Goal: Participate in discussion: Engage in conversation with other users on a specific topic

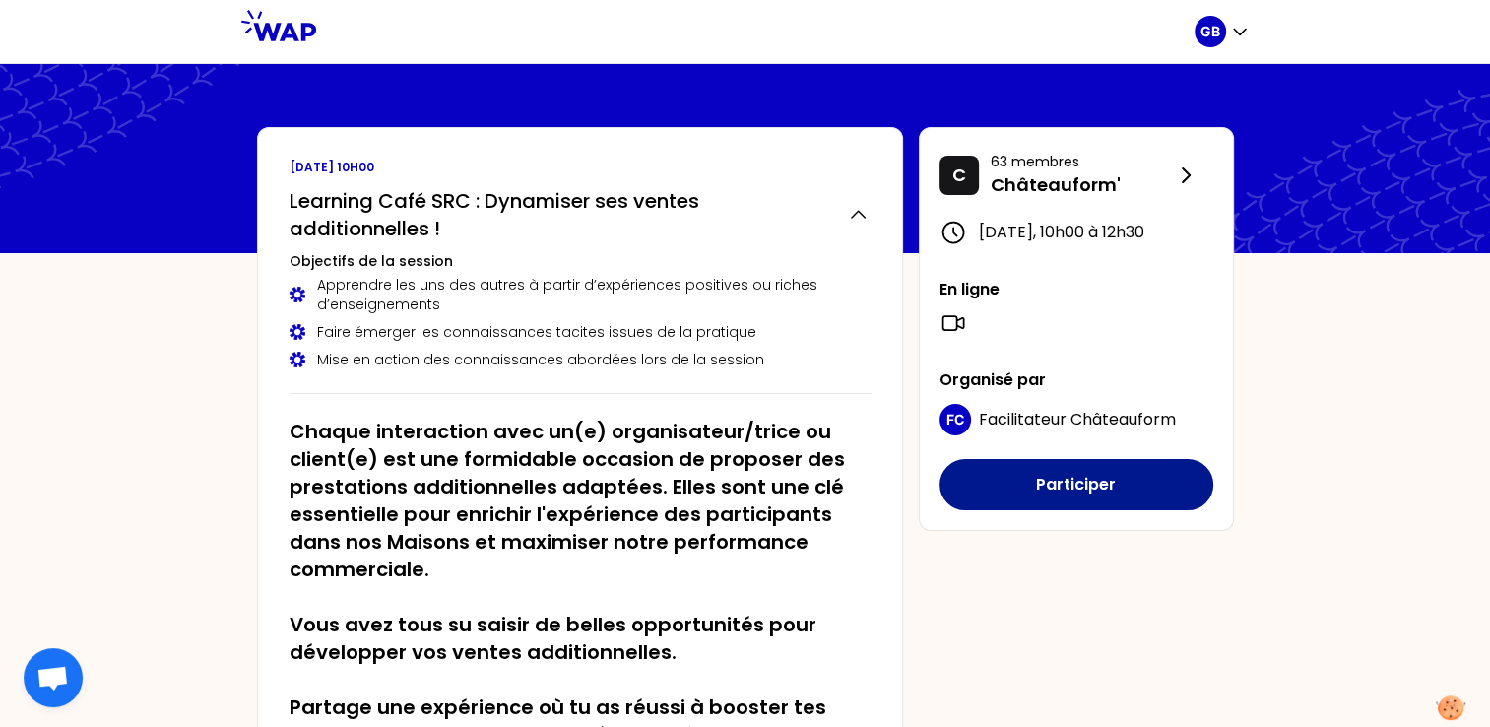
click at [1091, 498] on button "Participer" at bounding box center [1076, 484] width 274 height 51
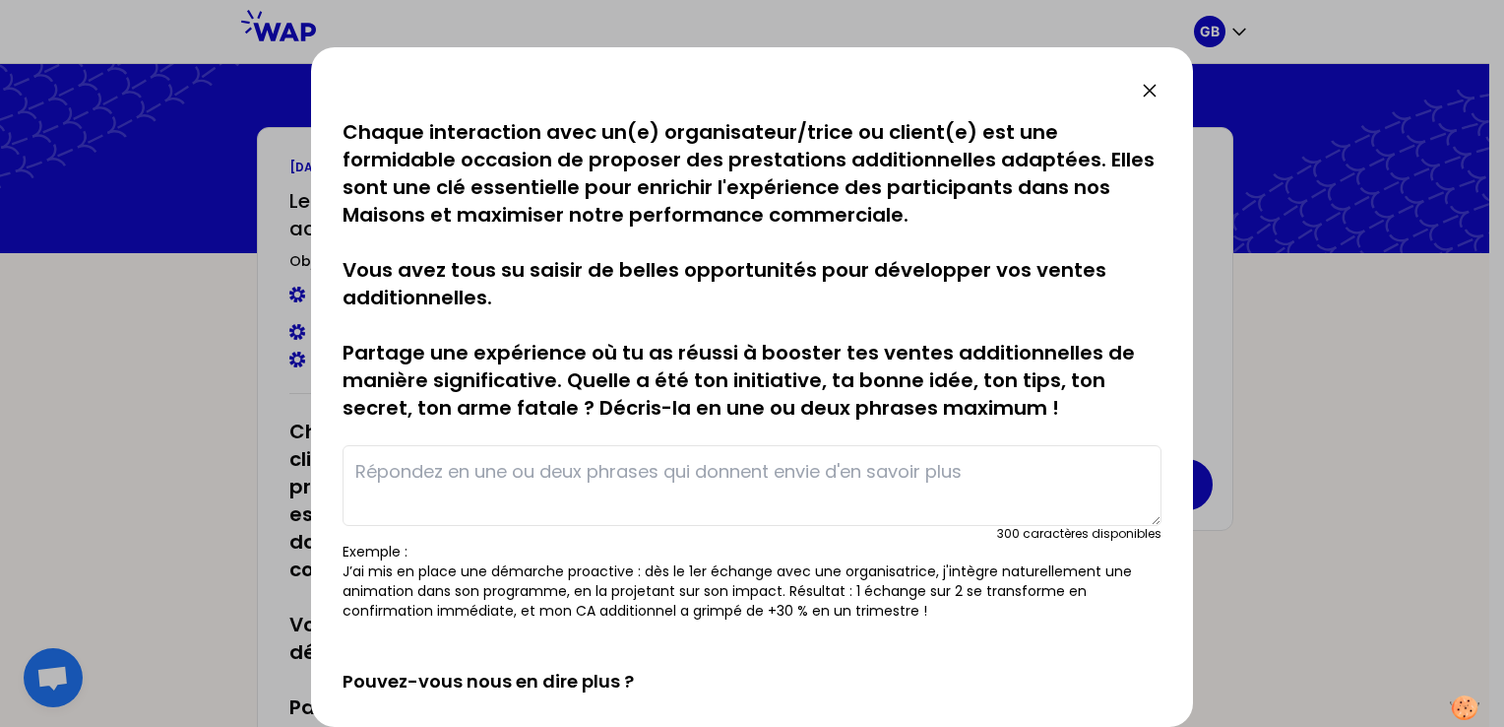
click at [555, 469] on textarea at bounding box center [752, 485] width 819 height 81
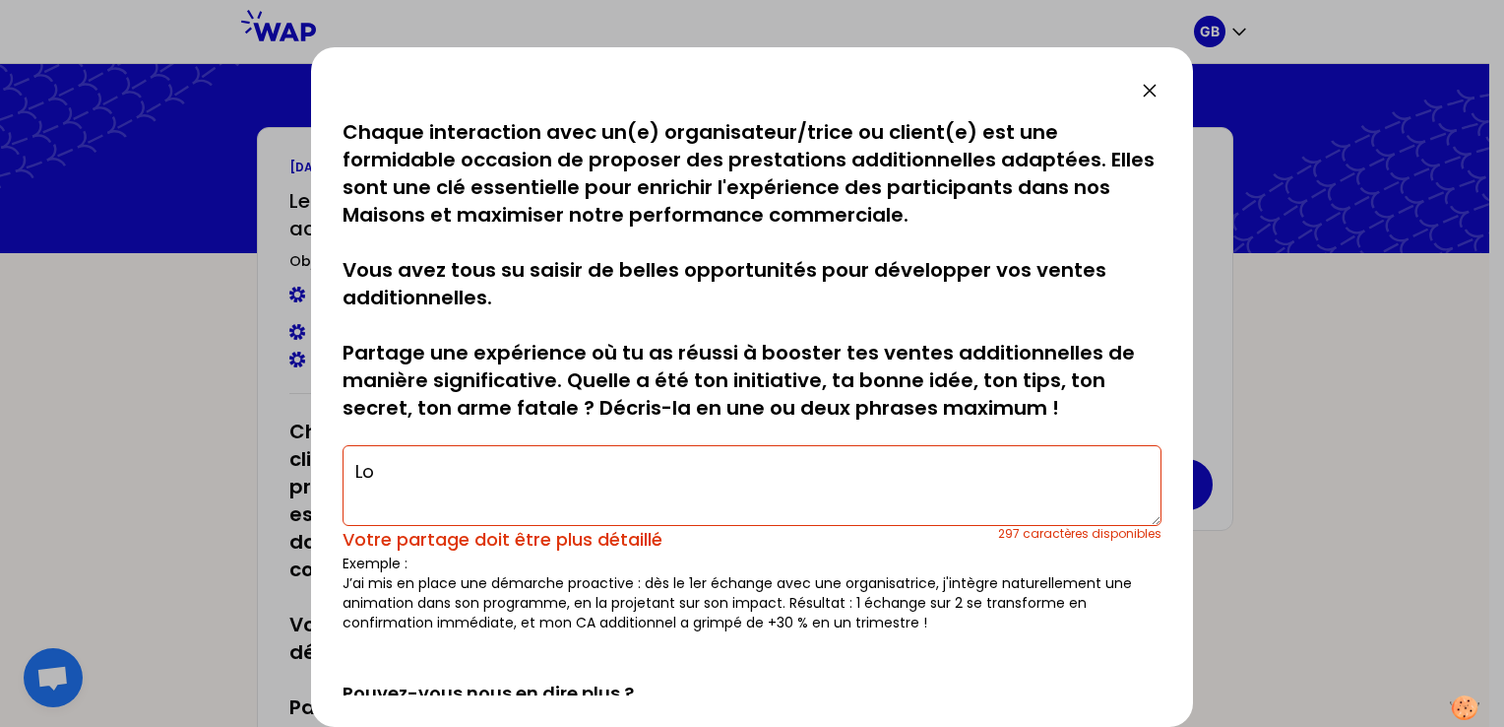
type textarea "L"
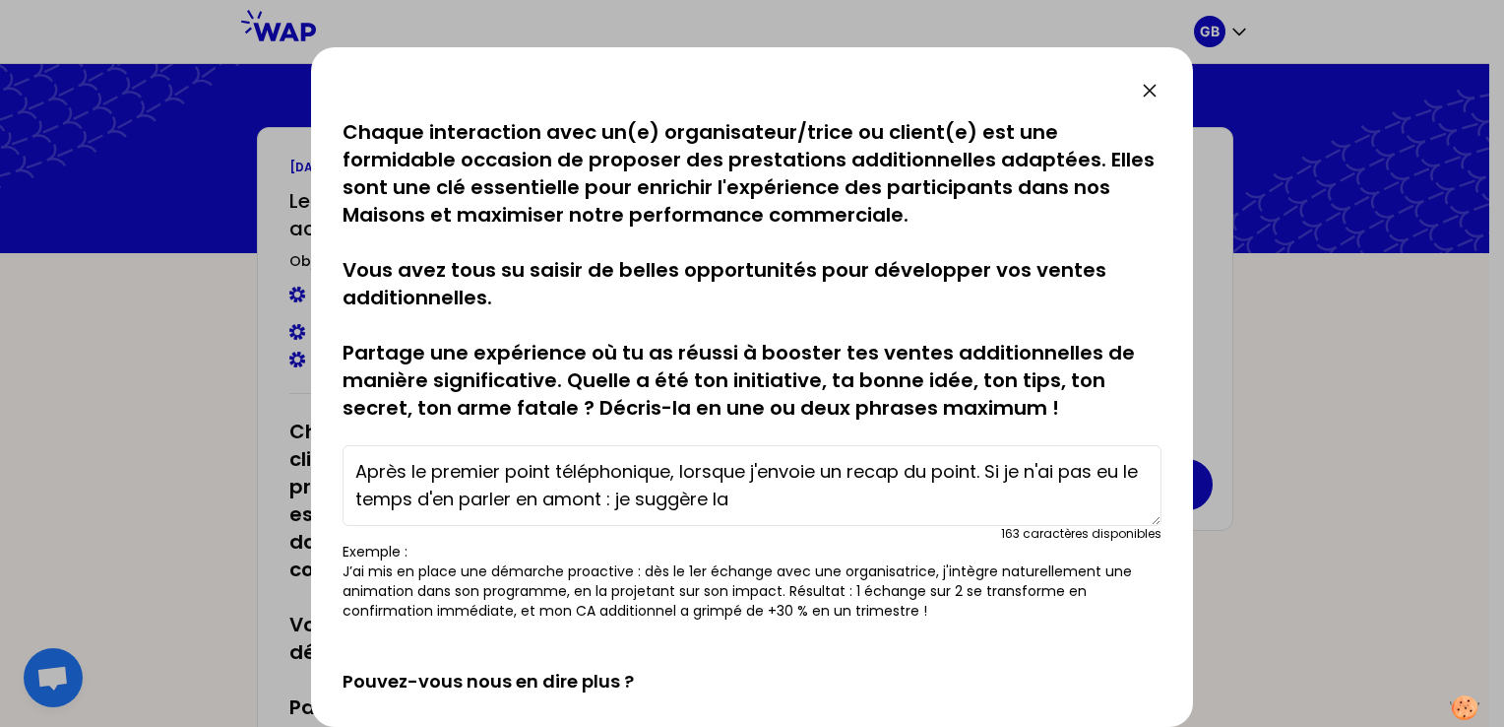
click at [719, 435] on div "sauvegardé Chaque interaction avec un(e) organisateur/trice ou client(e) est un…" at bounding box center [752, 369] width 819 height 502
click at [784, 499] on textarea "Après le premier point téléphonique, lorsque j'envoie un recap du point. Si je …" at bounding box center [752, 485] width 819 height 81
click at [977, 472] on textarea "Après le premier point téléphonique, lorsque j'envoie un recap du point. Si je …" at bounding box center [752, 485] width 819 height 81
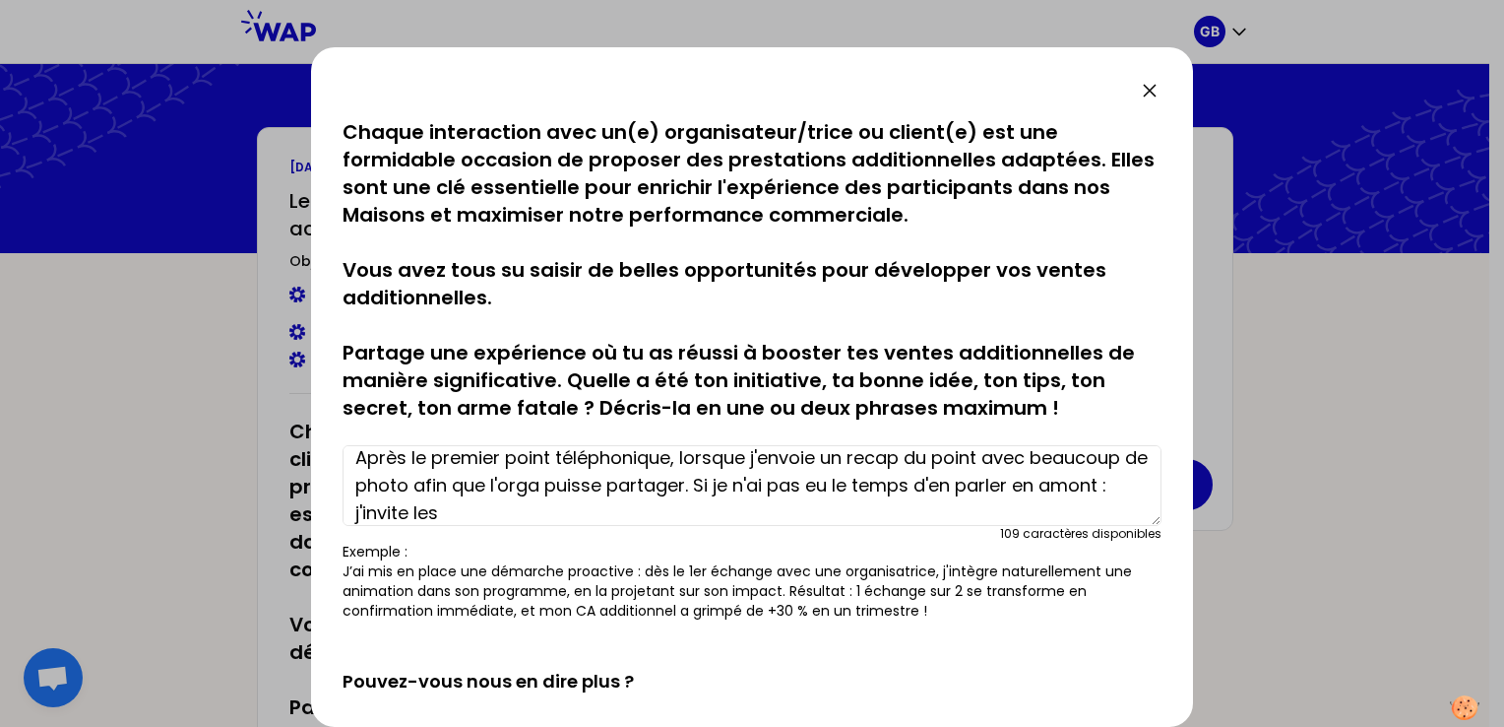
click at [819, 483] on textarea "Après le premier point téléphonique, lorsque j'envoie un recap du point avec be…" at bounding box center [752, 485] width 819 height 81
click at [886, 483] on textarea "Après le premier point téléphonique, lorsque j'envoie un recap du point avec be…" at bounding box center [752, 485] width 819 height 81
drag, startPoint x: 992, startPoint y: 479, endPoint x: 999, endPoint y: 500, distance: 21.8
click at [999, 500] on textarea "Après le premier point téléphonique, lorsque j'envoie un recap du point avec be…" at bounding box center [752, 485] width 819 height 81
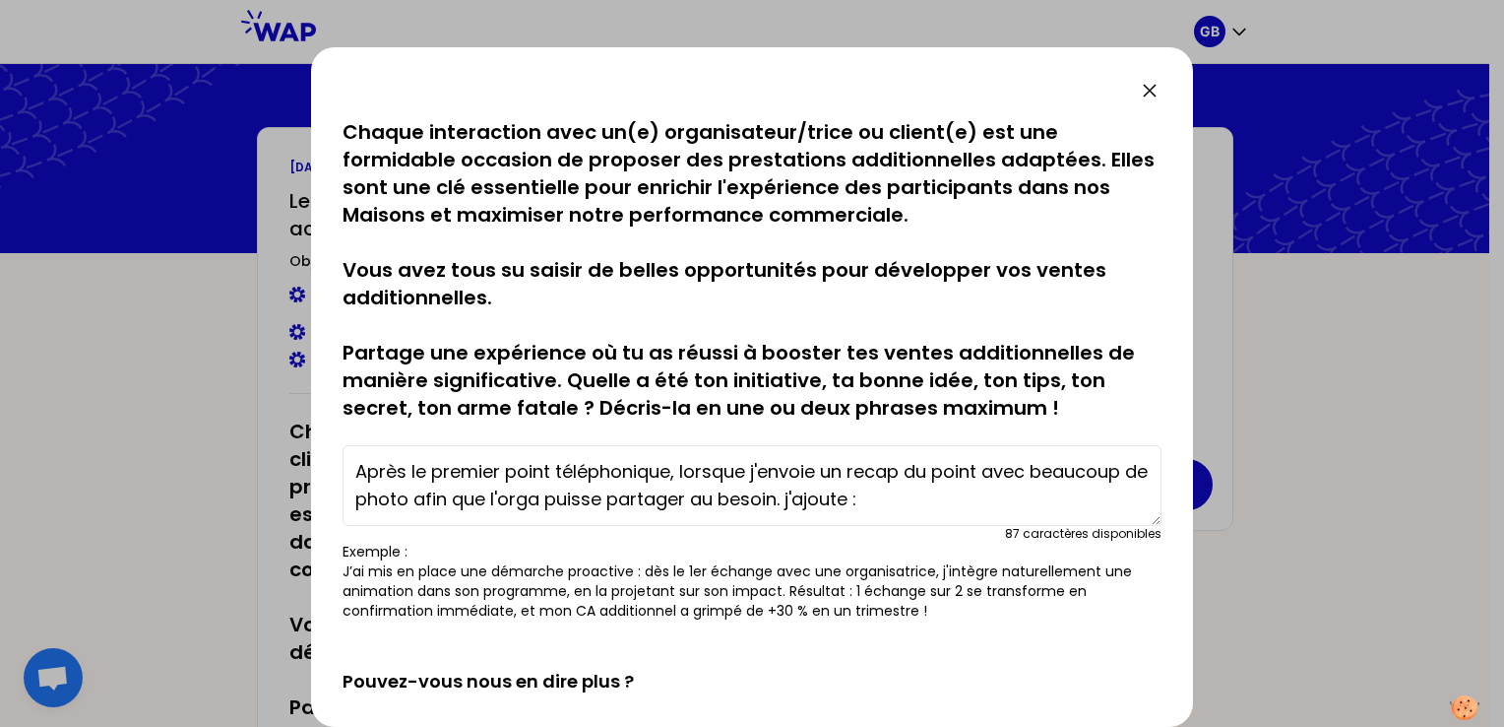
scroll to position [0, 0]
click at [899, 494] on textarea "Après le premier point téléphonique, lorsque j'envoie un recap du point avec be…" at bounding box center [752, 485] width 819 height 81
paste textarea "Une spécialité fromagère s'impose pour compléter cette expérience montagnarde :…"
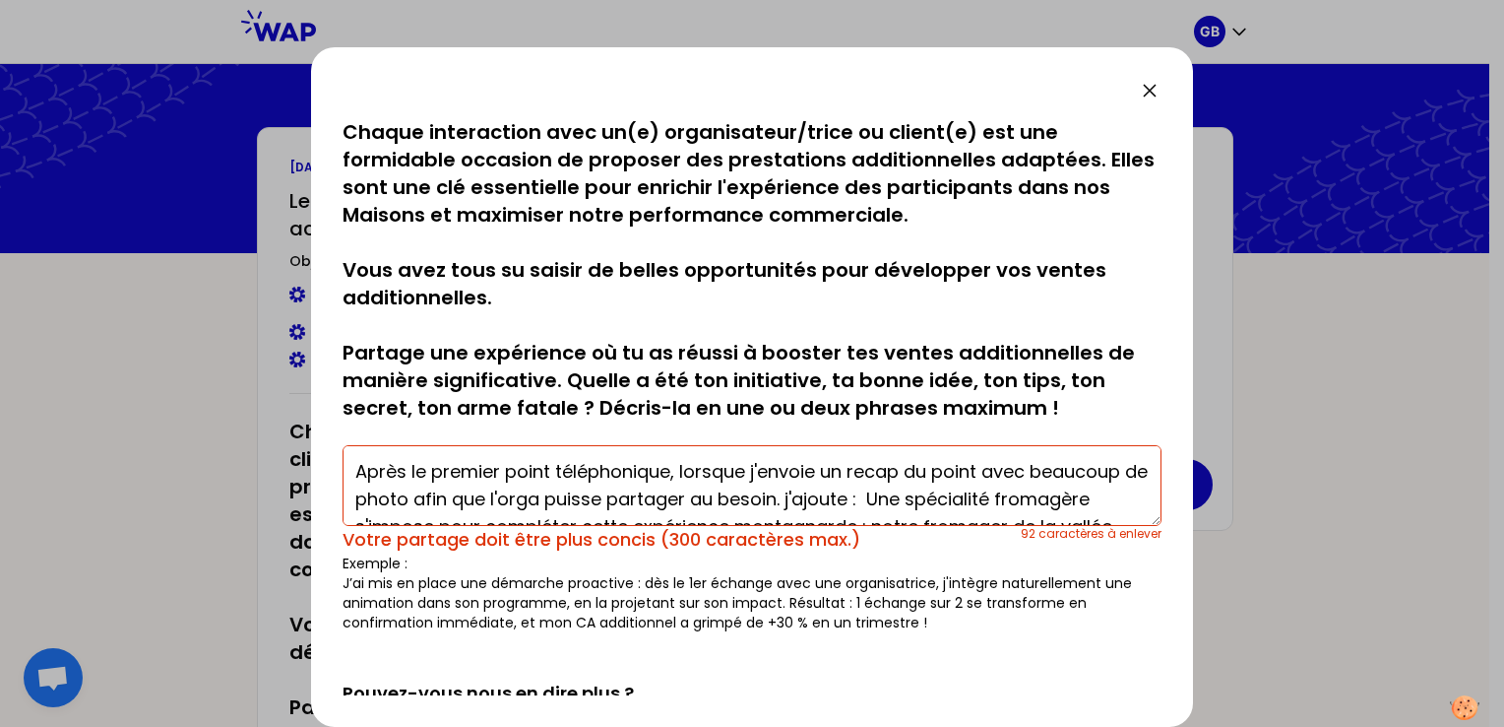
drag, startPoint x: 912, startPoint y: 475, endPoint x: 904, endPoint y: 501, distance: 27.7
click at [904, 501] on textarea "Après le premier point téléphonique, lorsque j'envoie un recap du point avec be…" at bounding box center [752, 485] width 819 height 81
click at [1012, 471] on textarea "Après le premier point téléphonique, lorsque j'envoie un recap et j'ajoute : Un…" at bounding box center [752, 485] width 819 height 81
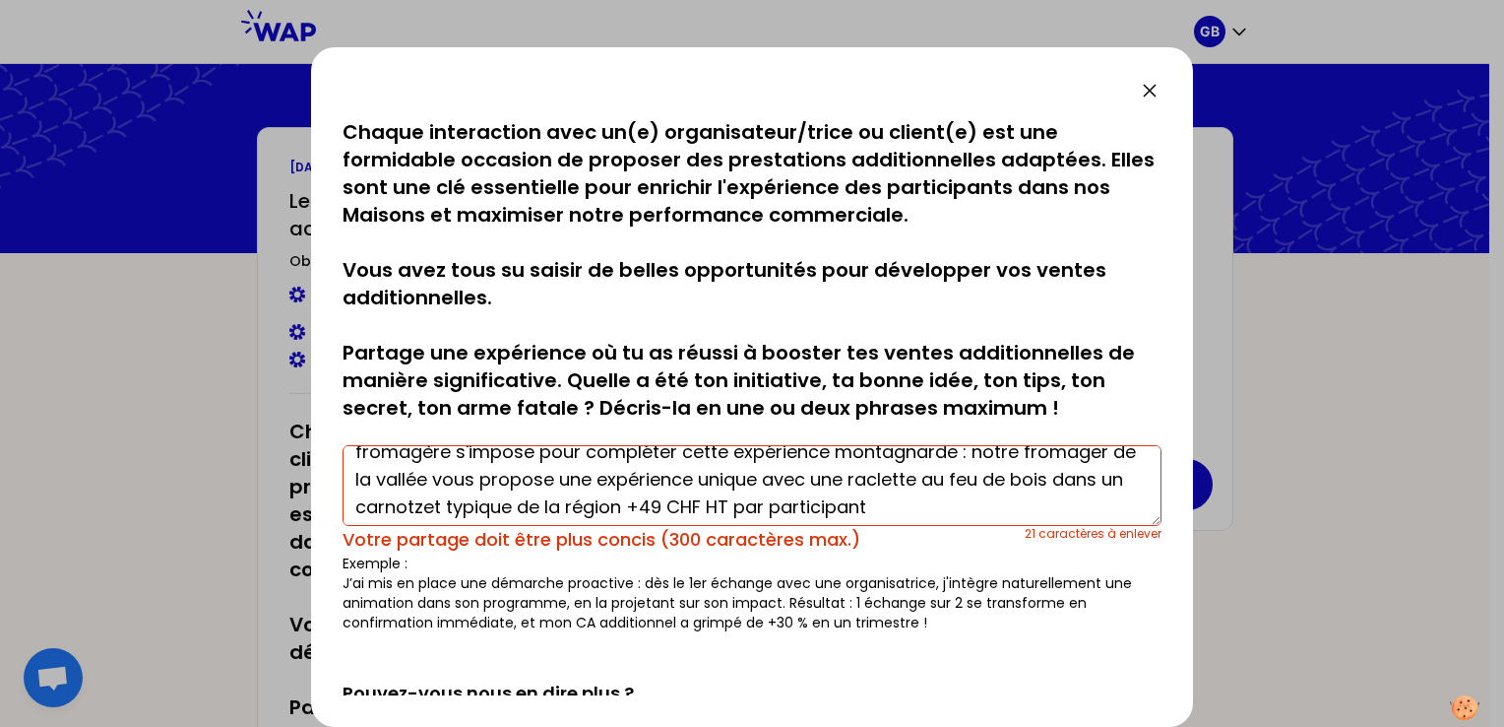
scroll to position [55, 0]
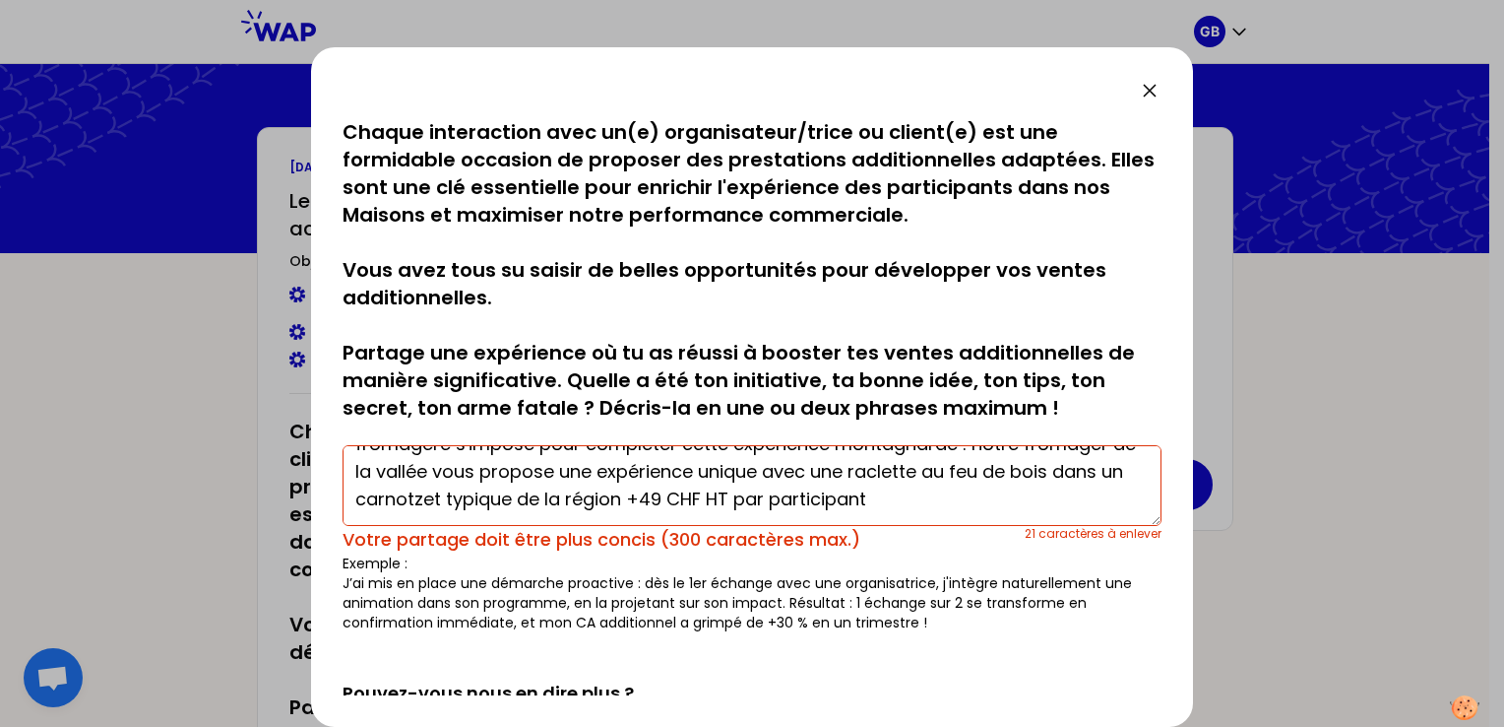
drag, startPoint x: 1049, startPoint y: 472, endPoint x: 1079, endPoint y: 517, distance: 54.1
click at [1079, 517] on textarea "Après le premier point téléphonique, lorsque j'envoie un recap et j'ajoute : "U…" at bounding box center [752, 485] width 819 height 81
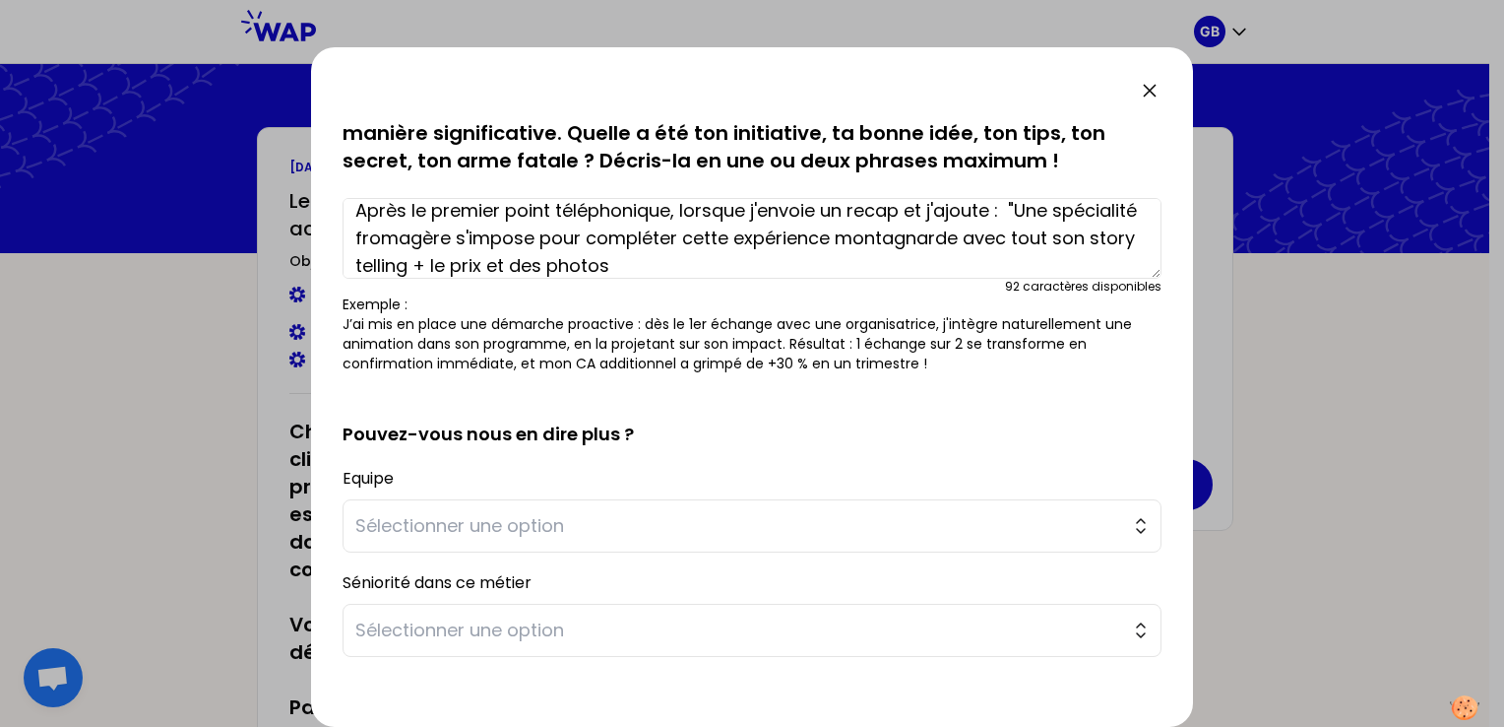
scroll to position [251, 0]
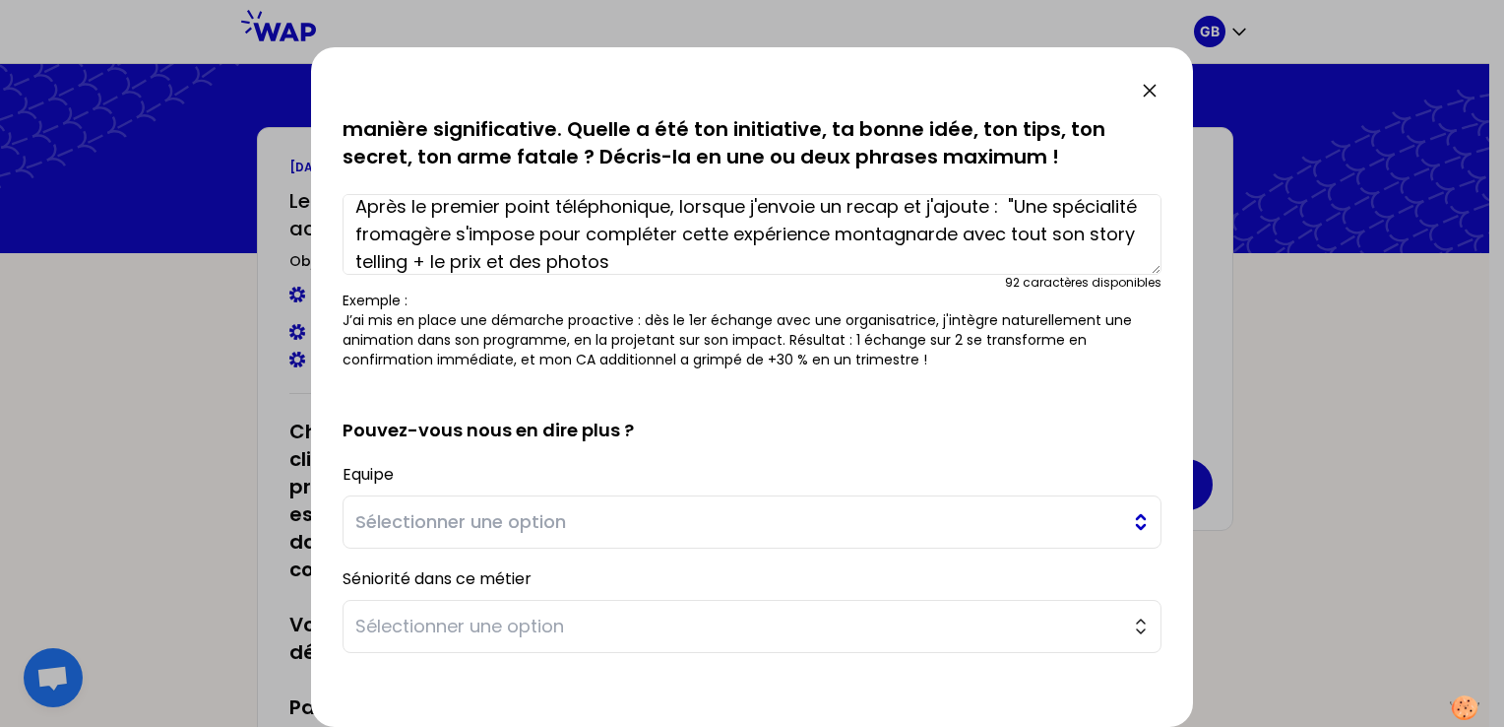
click at [985, 532] on span "Sélectionner une option" at bounding box center [738, 522] width 766 height 28
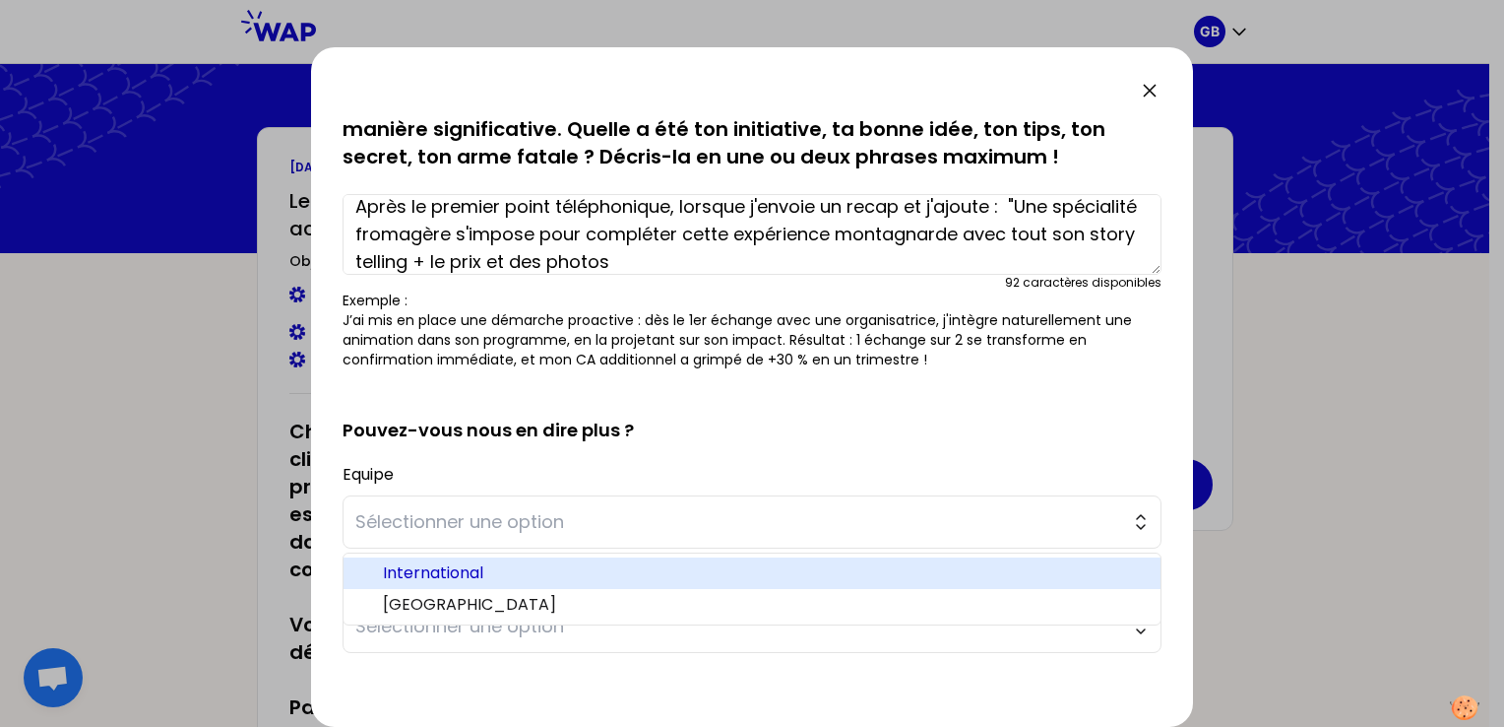
click at [949, 571] on span "International" at bounding box center [764, 573] width 762 height 24
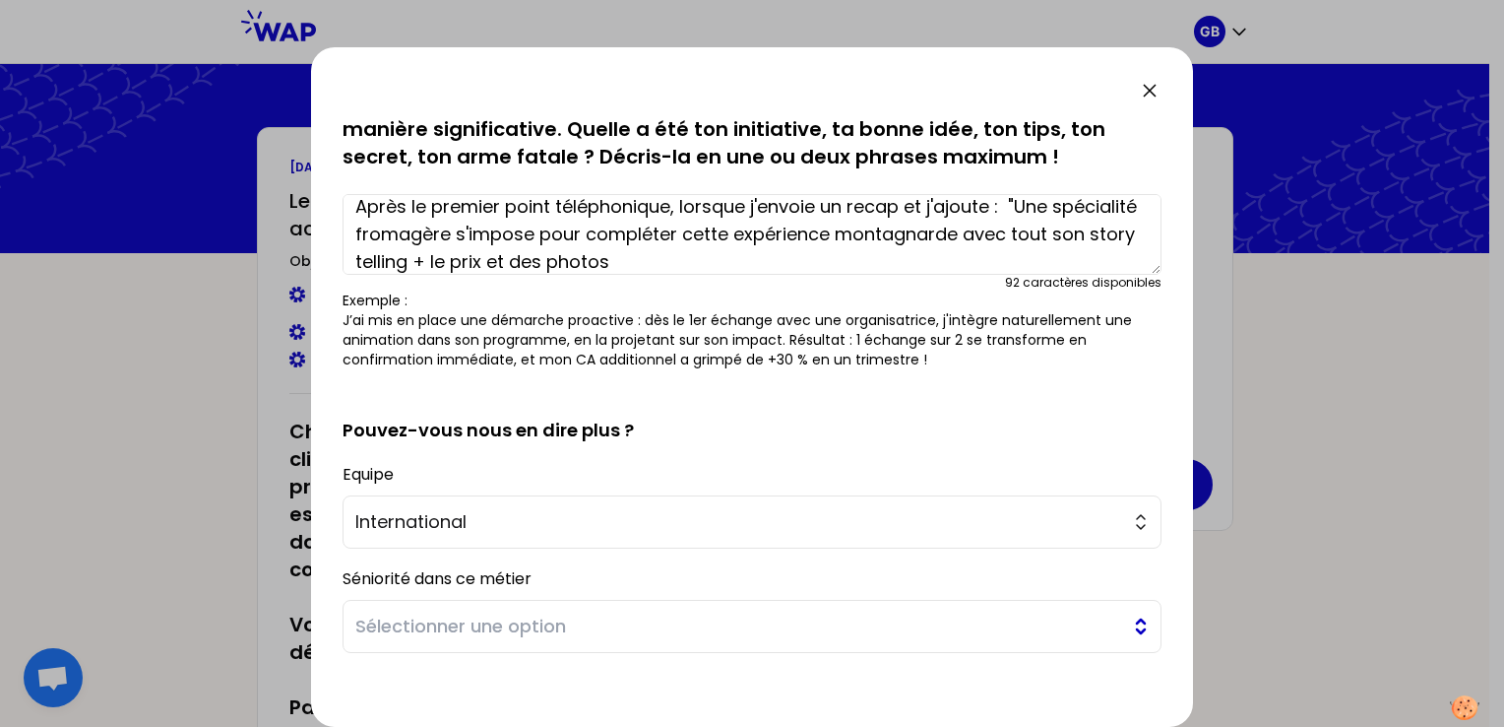
click at [930, 624] on span "Sélectionner une option" at bounding box center [738, 626] width 766 height 28
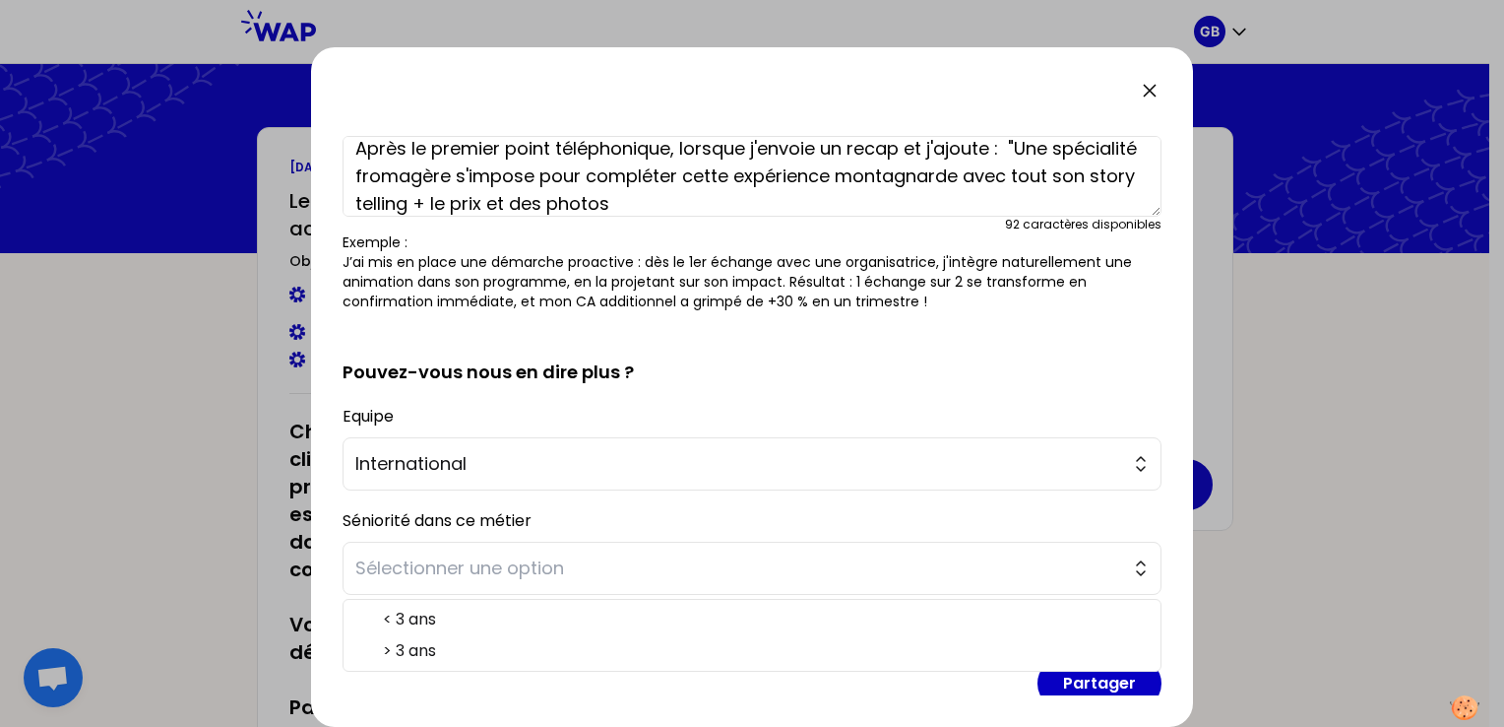
scroll to position [311, 0]
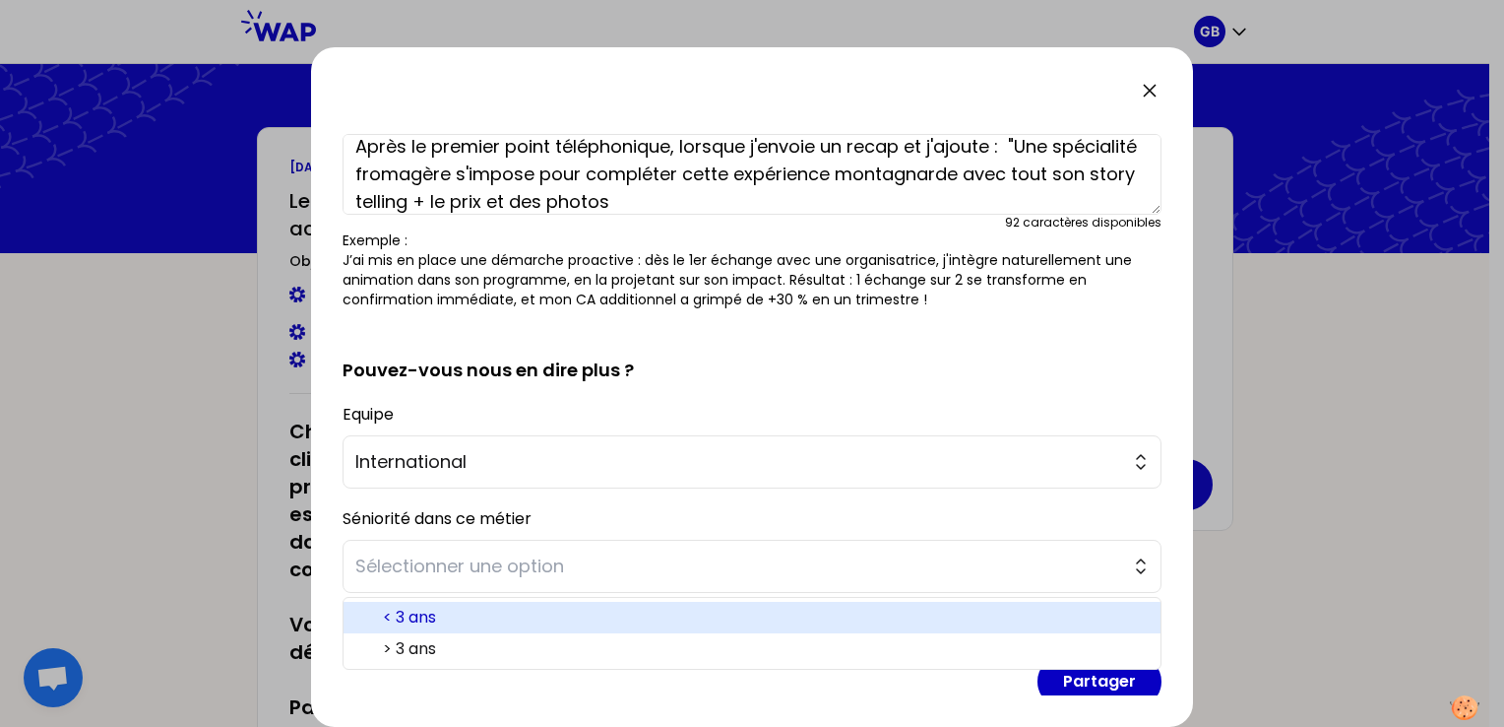
click at [1023, 605] on span "< 3 ans" at bounding box center [764, 617] width 762 height 24
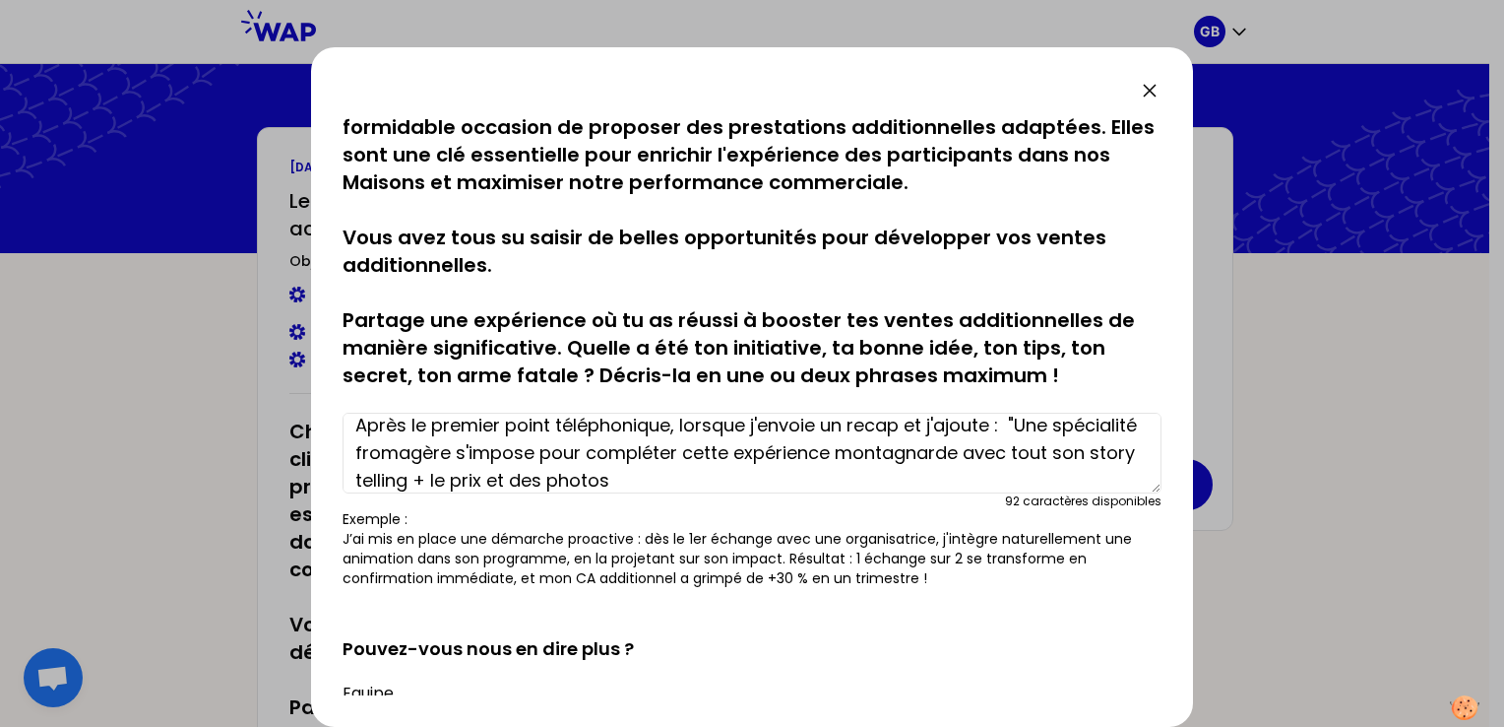
scroll to position [32, 0]
click at [498, 473] on textarea "Après le premier point téléphonique, lorsque j'envoie un recap et j'ajoute : "U…" at bounding box center [752, 453] width 819 height 81
click at [358, 427] on textarea "Après le premier point téléphonique, lorsque j'envoie un recap et j'ajoute : "U…" at bounding box center [752, 453] width 819 height 81
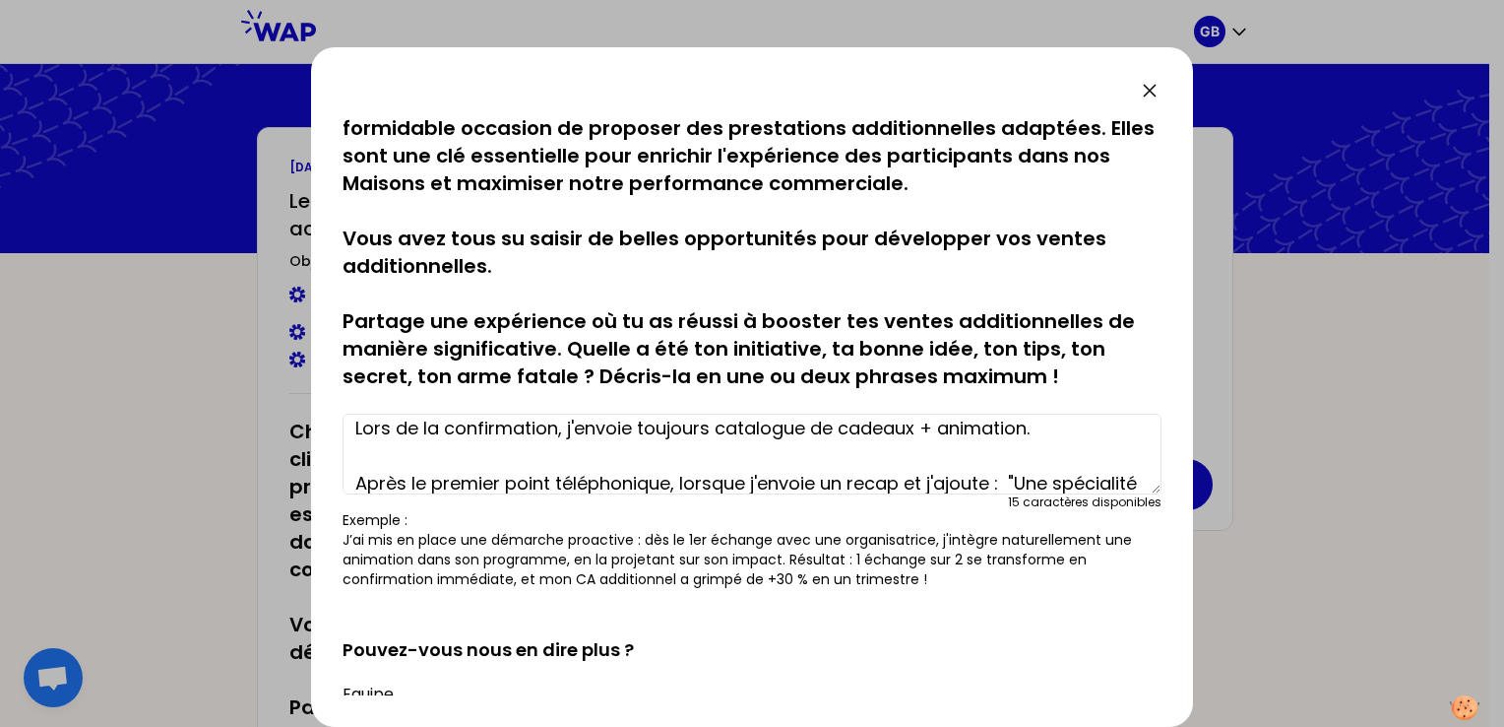
scroll to position [39, 0]
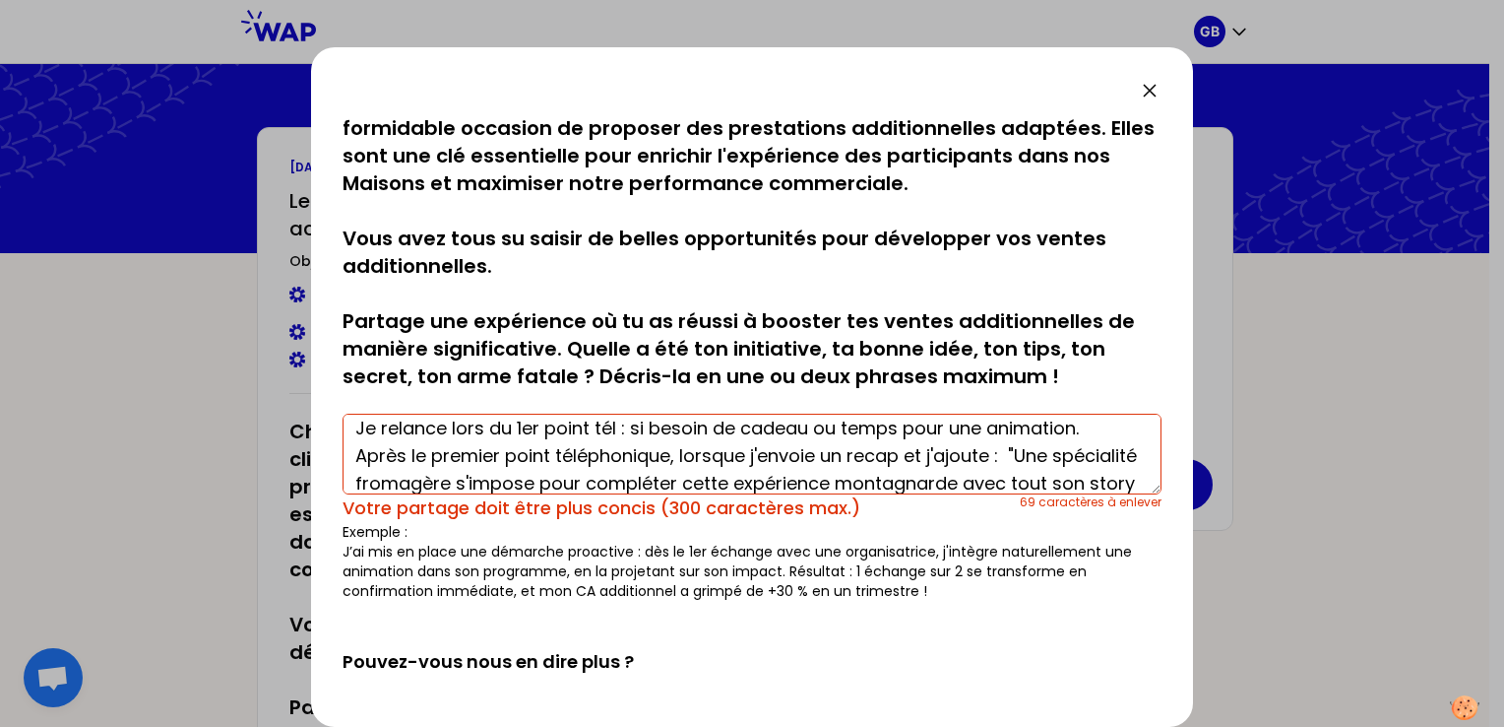
click at [503, 453] on textarea "Lors de la confirmation, j'envoie toujours catalogue de cadeaux + animation. Je…" at bounding box center [752, 453] width 819 height 81
click at [676, 453] on textarea "Lors de la confirmation, j'envoie toujours catalogue de cadeaux + animation. Je…" at bounding box center [752, 453] width 819 height 81
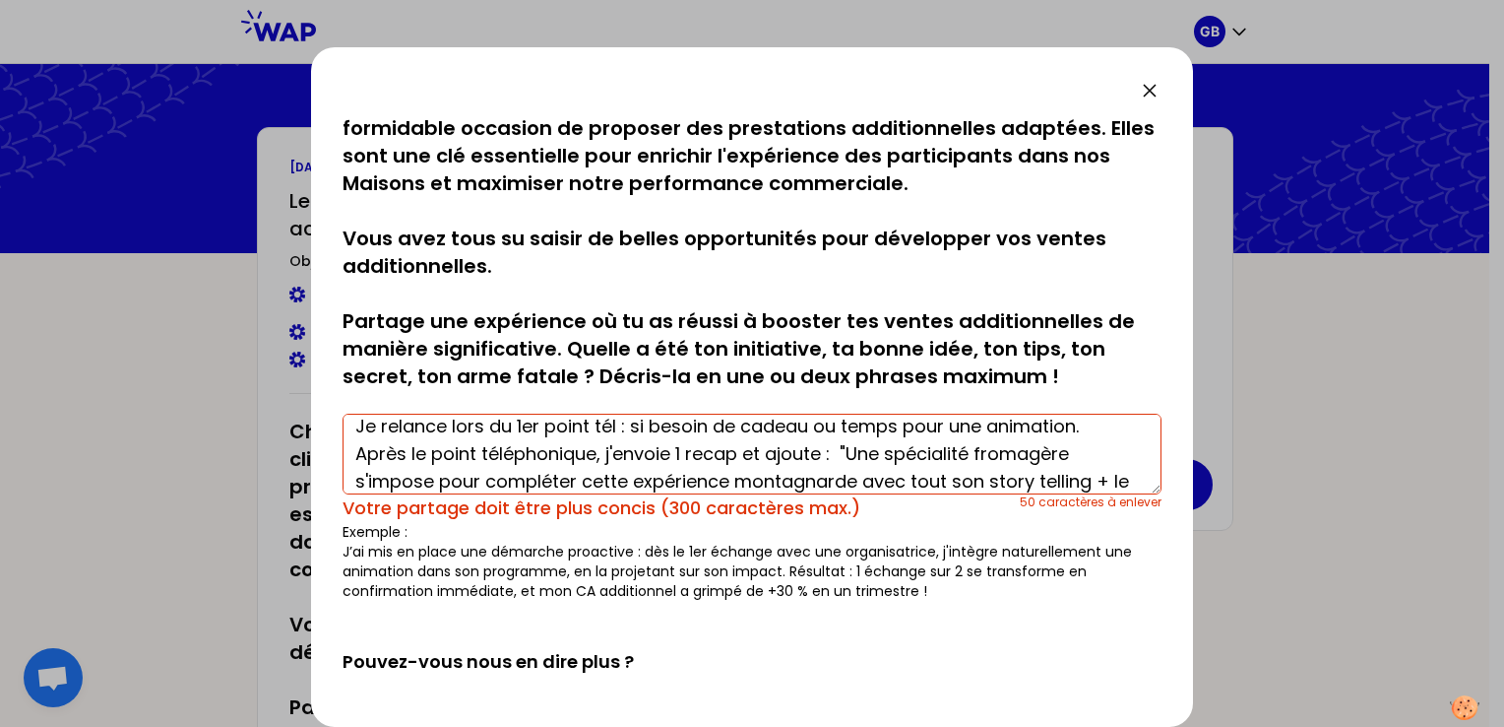
scroll to position [69, 0]
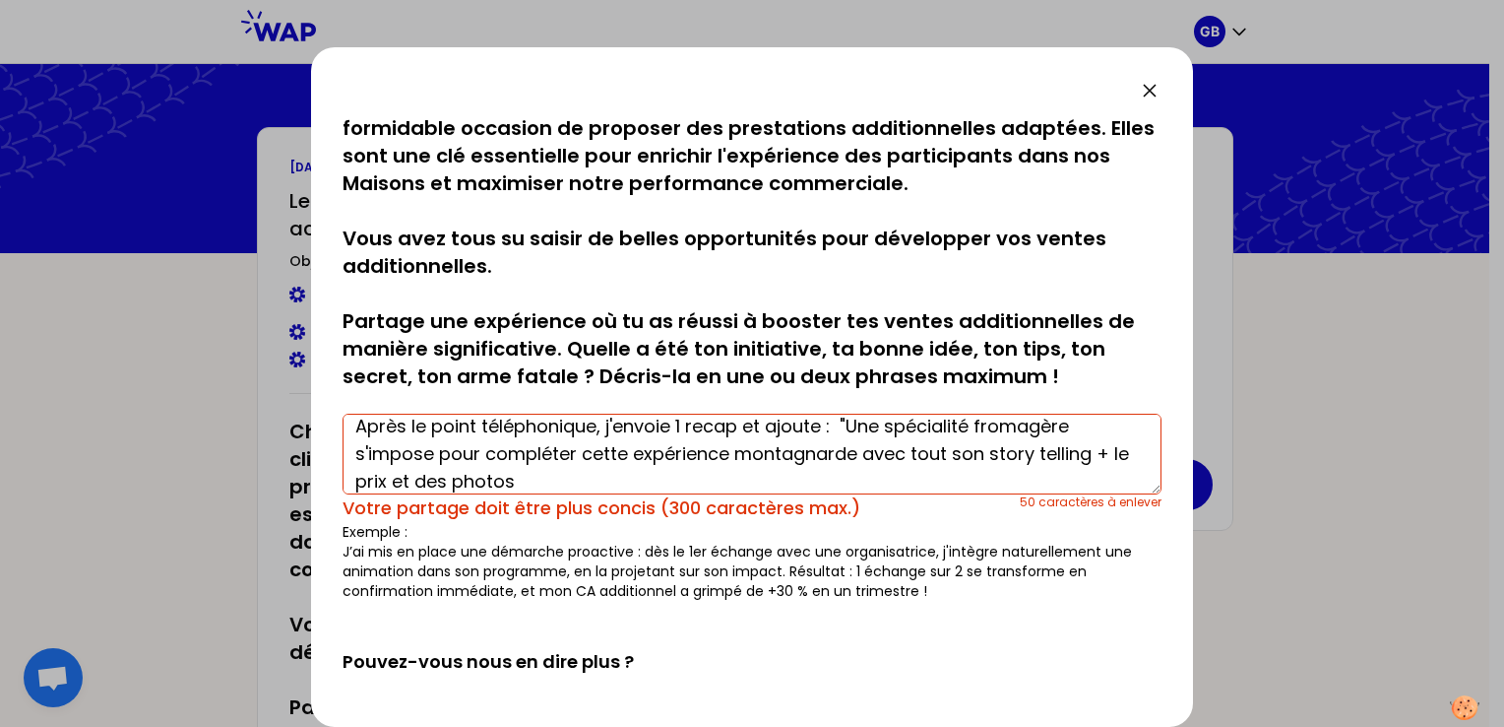
click at [371, 482] on textarea "Lors de la confirmation, j'envoie toujours catalogue de cadeaux + animation. Je…" at bounding box center [752, 453] width 819 height 81
click at [848, 419] on textarea "Lors de la confirmation, j'envoie toujours catalogue de cadeaux + animation. Je…" at bounding box center [752, 453] width 819 height 81
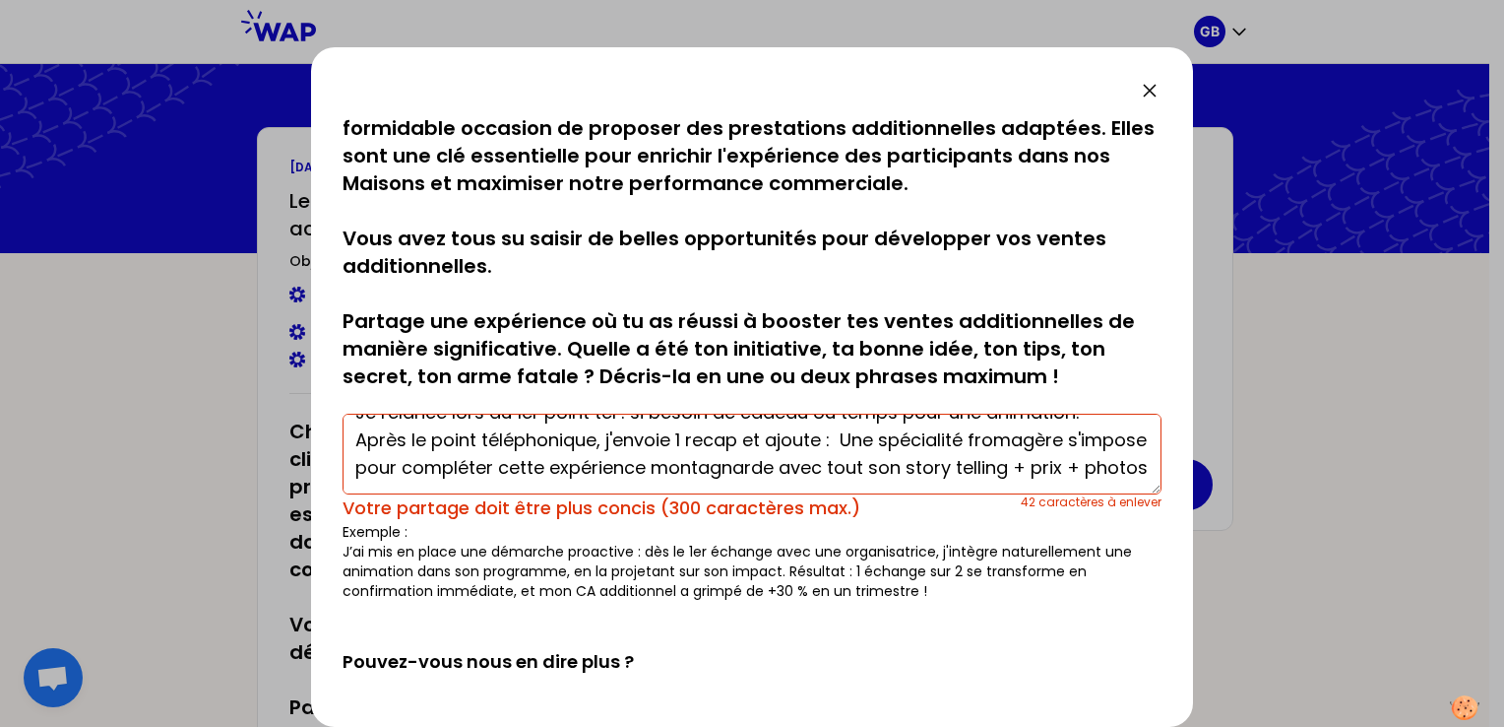
scroll to position [67, 0]
click at [780, 461] on textarea "Lors de la confirmation, j'envoie toujours catalogue de cadeaux + animation. Je…" at bounding box center [752, 453] width 819 height 81
click at [982, 455] on textarea "Lors de la confirmation, j'envoie toujours catalogue de cadeaux + animation. Je…" at bounding box center [752, 453] width 819 height 81
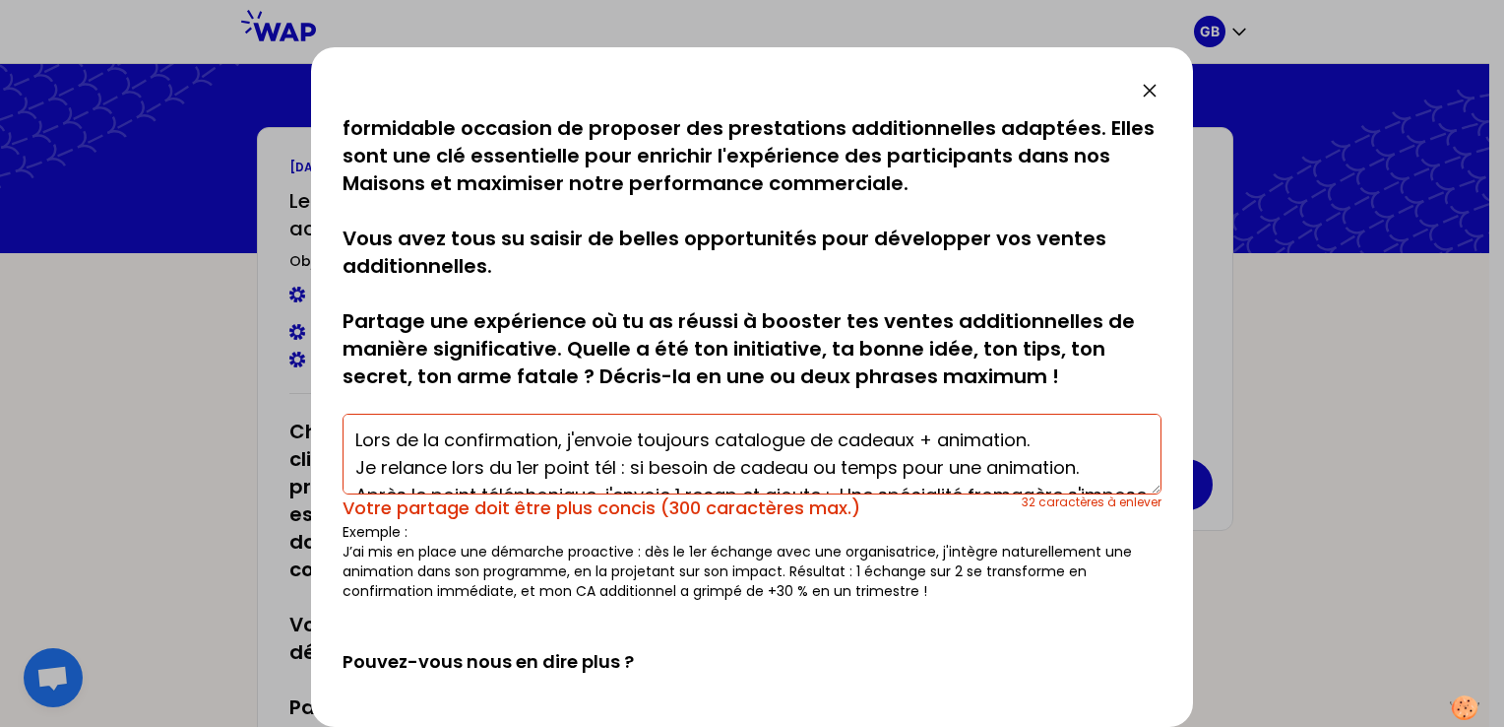
drag, startPoint x: 436, startPoint y: 436, endPoint x: 315, endPoint y: 426, distance: 121.5
click at [315, 426] on div "sauvegardé Chaque interaction avec un(e) organisateur/trice ou client(e) est un…" at bounding box center [752, 386] width 882 height 679
drag, startPoint x: 1052, startPoint y: 471, endPoint x: 565, endPoint y: 463, distance: 487.4
click at [565, 463] on textarea "après confirmation, envoi catalogue de cadeaux + animation. Relance lors 1er po…" at bounding box center [752, 453] width 819 height 81
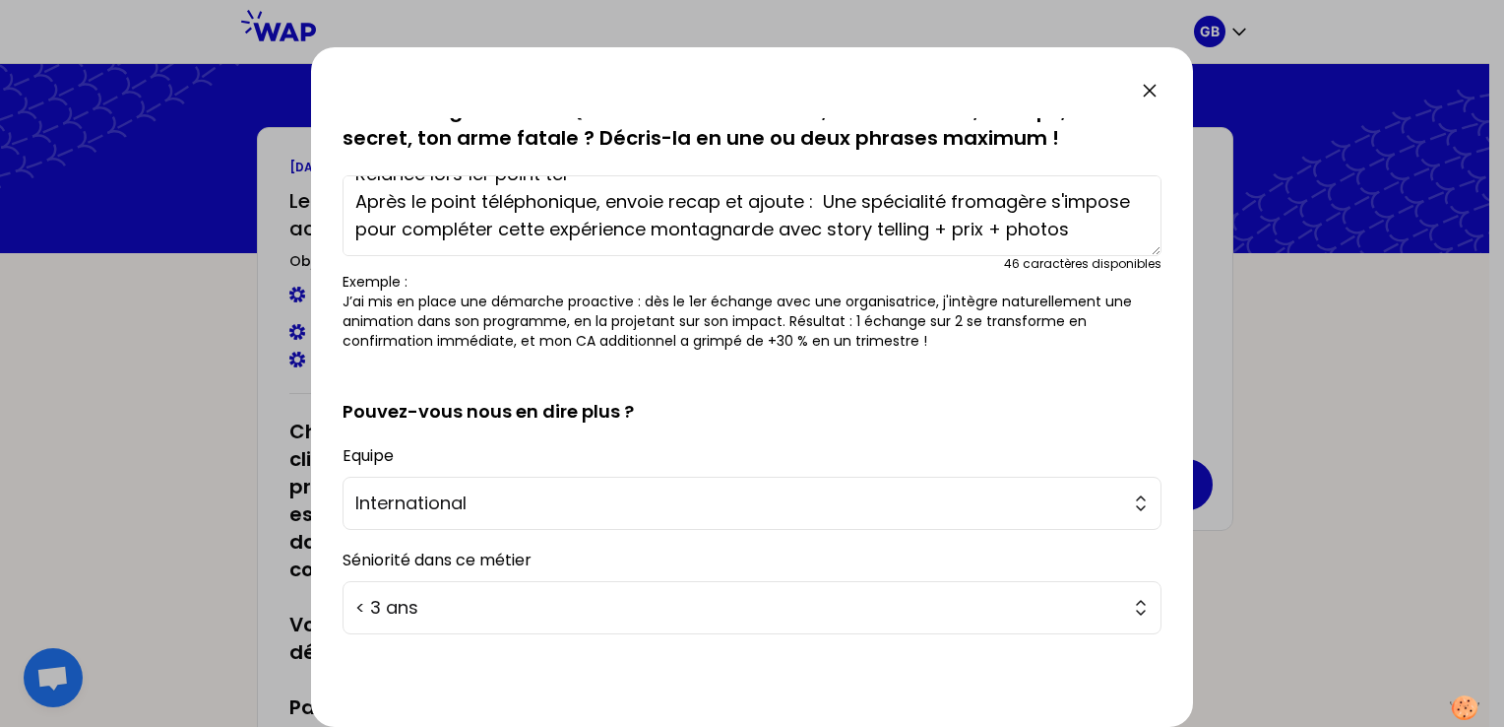
scroll to position [336, 0]
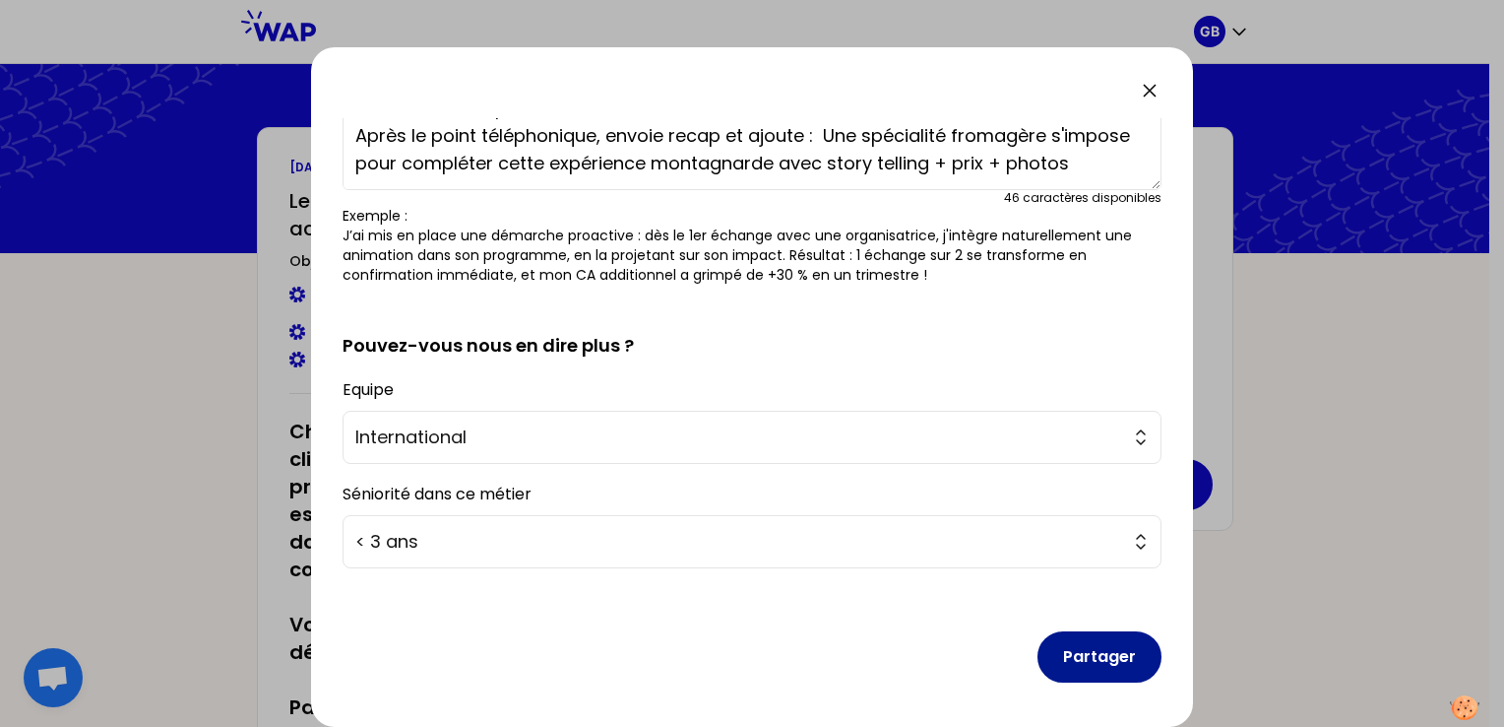
type textarea "après confirmation, envoi catalogue de cadeaux + animation. Relance lors 1er po…"
click at [1091, 651] on button "Partager" at bounding box center [1100, 656] width 124 height 51
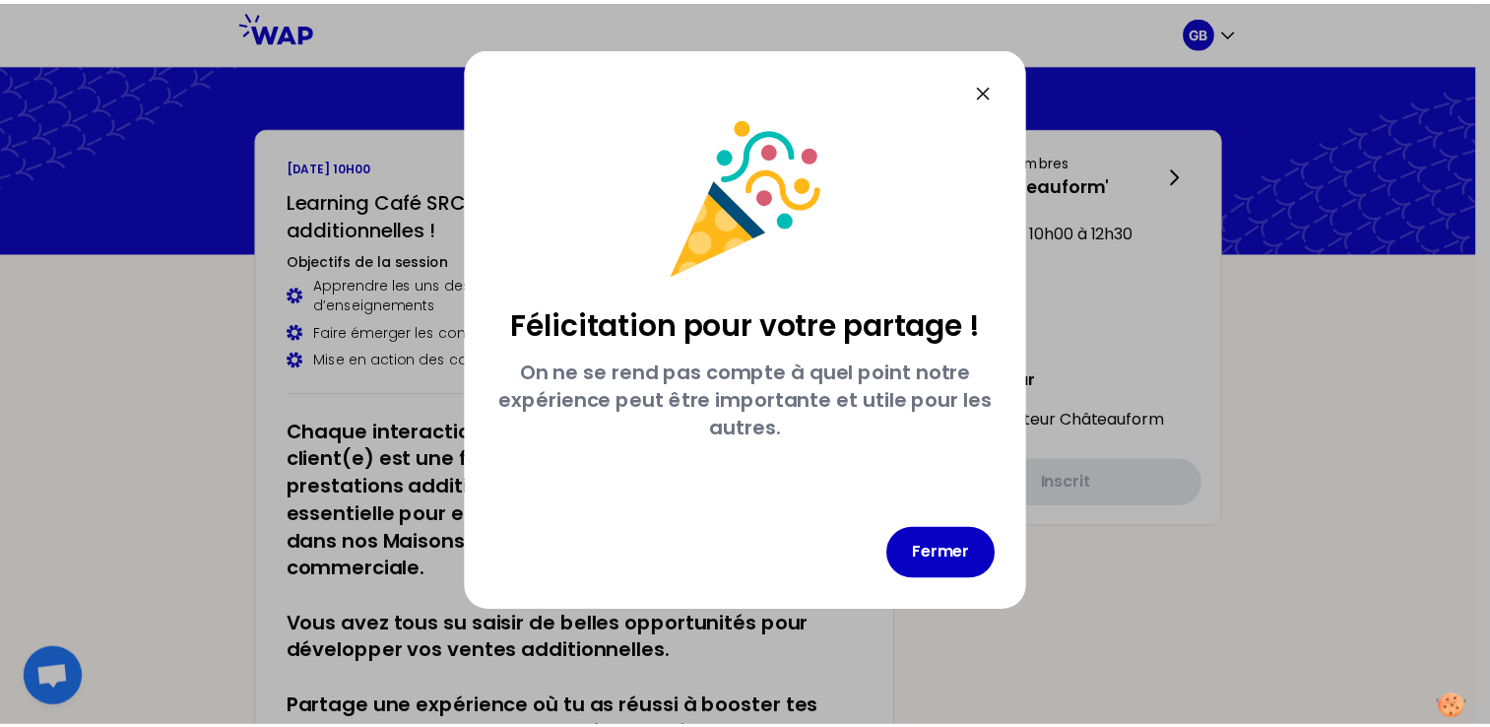
scroll to position [0, 0]
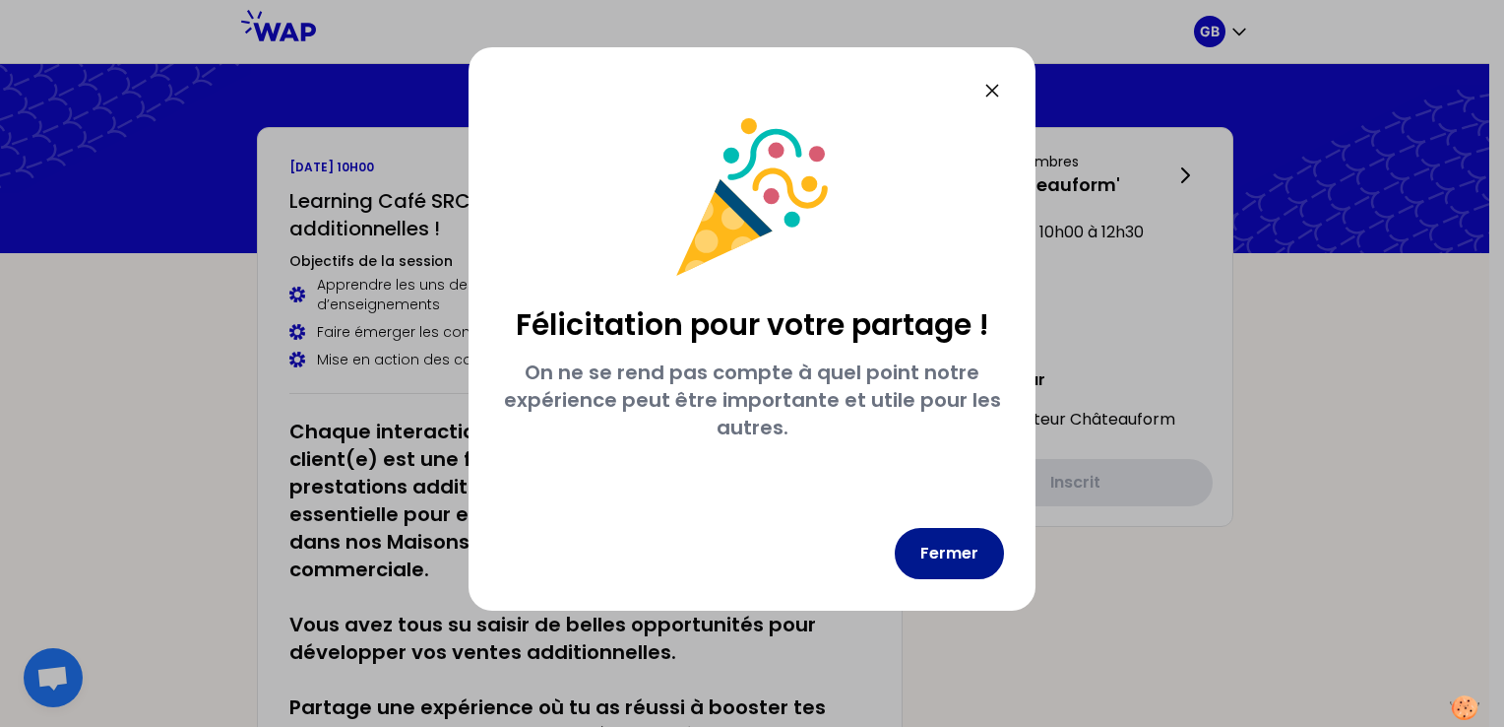
click at [945, 543] on button "Fermer" at bounding box center [949, 553] width 109 height 51
